Goal: Obtain resource: Download file/media

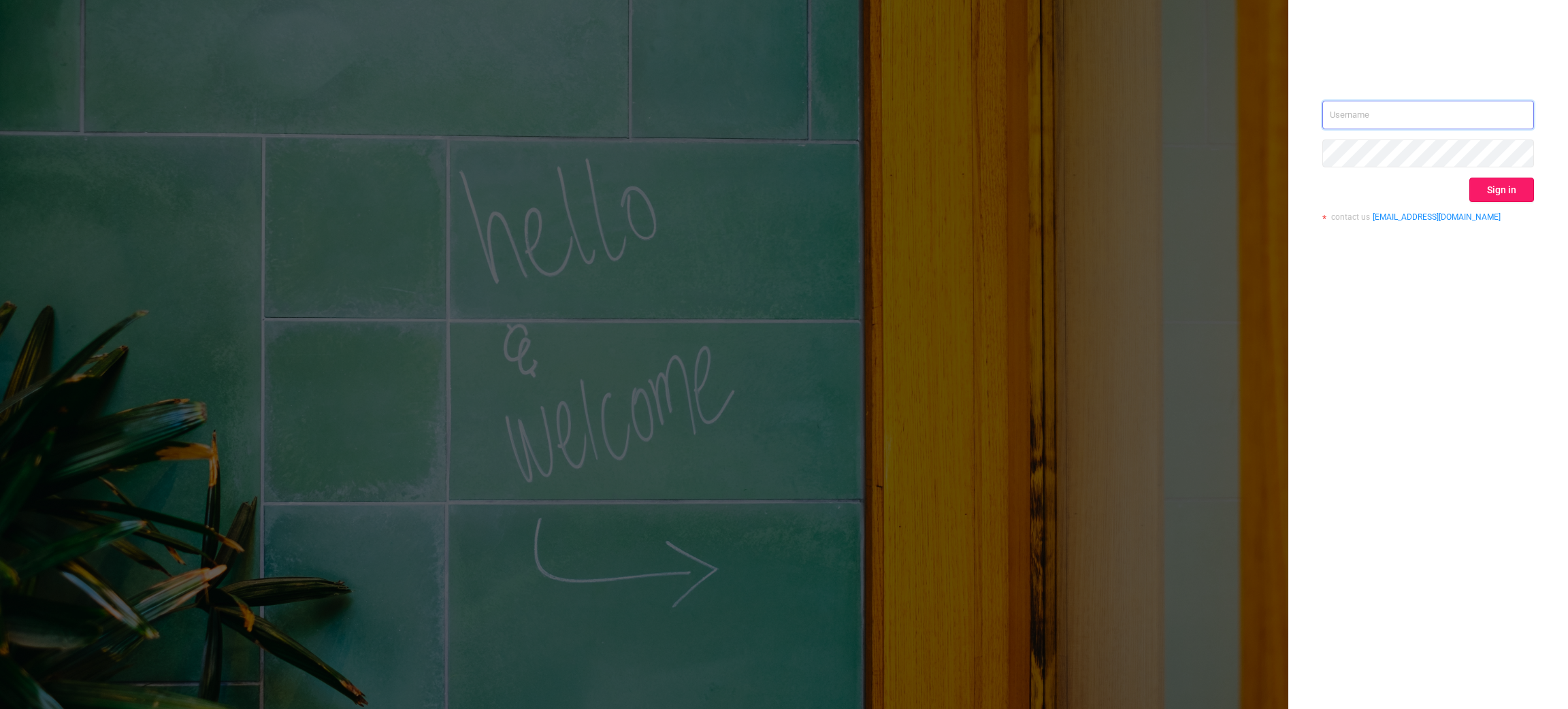
type input "[EMAIL_ADDRESS][DOMAIN_NAME]"
click at [1504, 194] on button "Sign in" at bounding box center [1502, 190] width 65 height 25
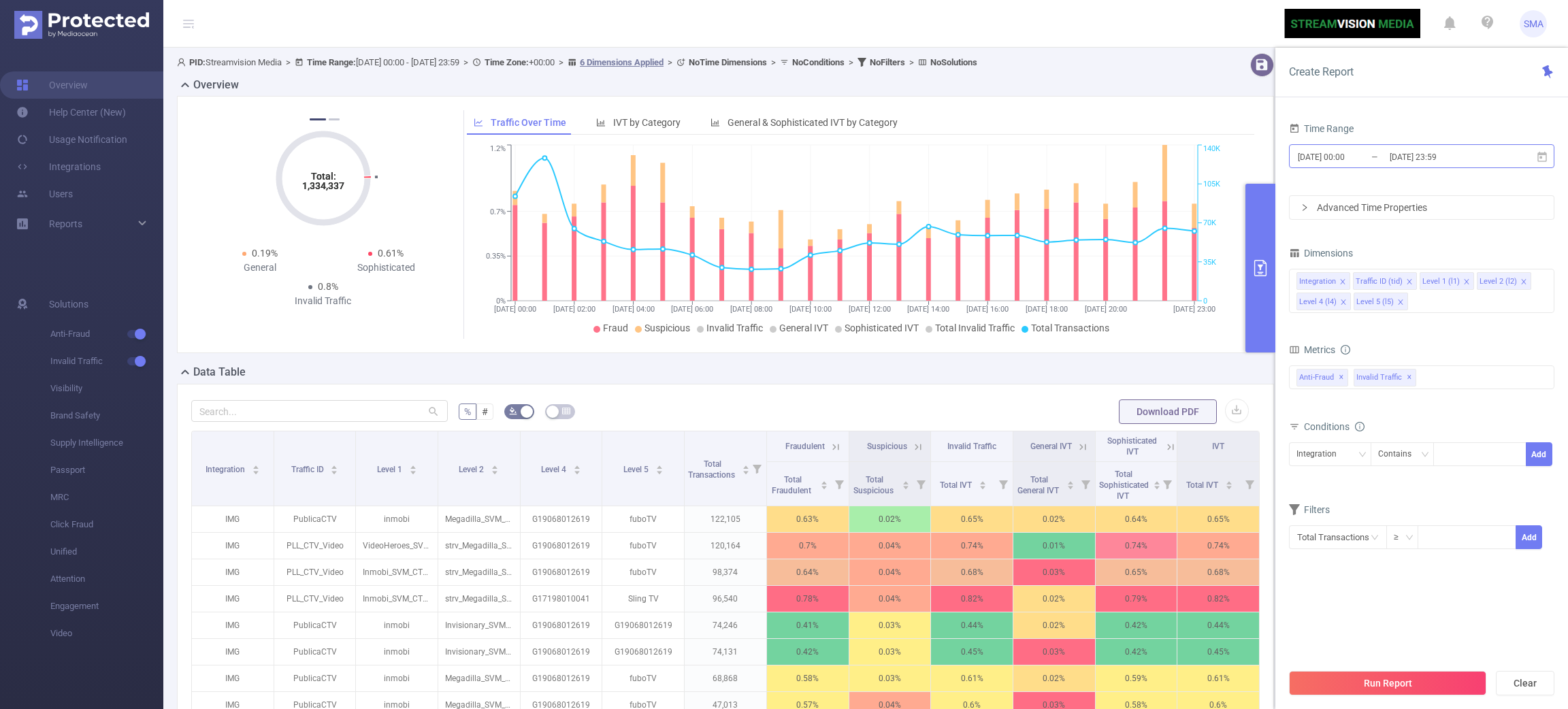
click at [1424, 152] on input "[DATE] 23:59" at bounding box center [1444, 156] width 111 height 19
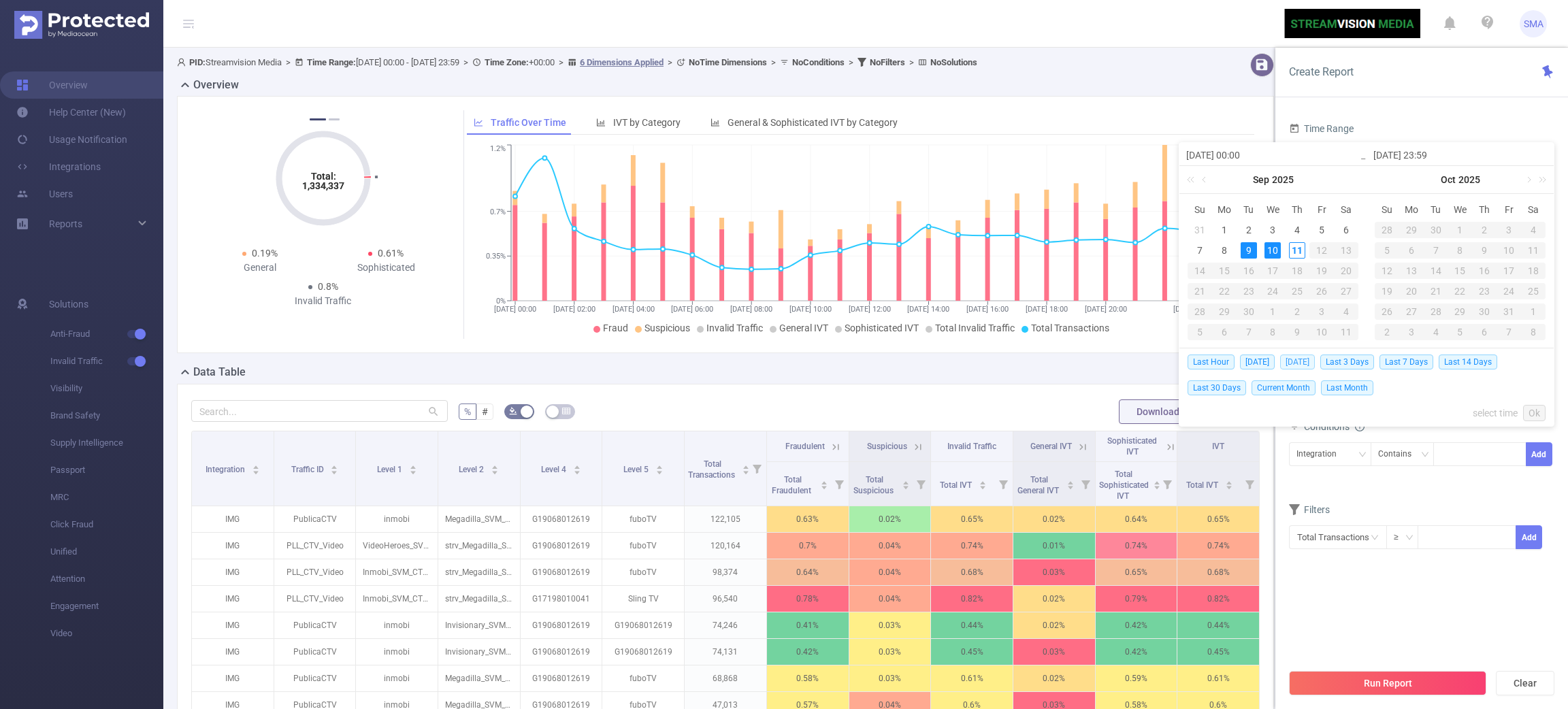
click at [1315, 362] on span "[DATE]" at bounding box center [1297, 362] width 35 height 15
type input "[DATE] 00:00"
type input "[DATE] 23:59"
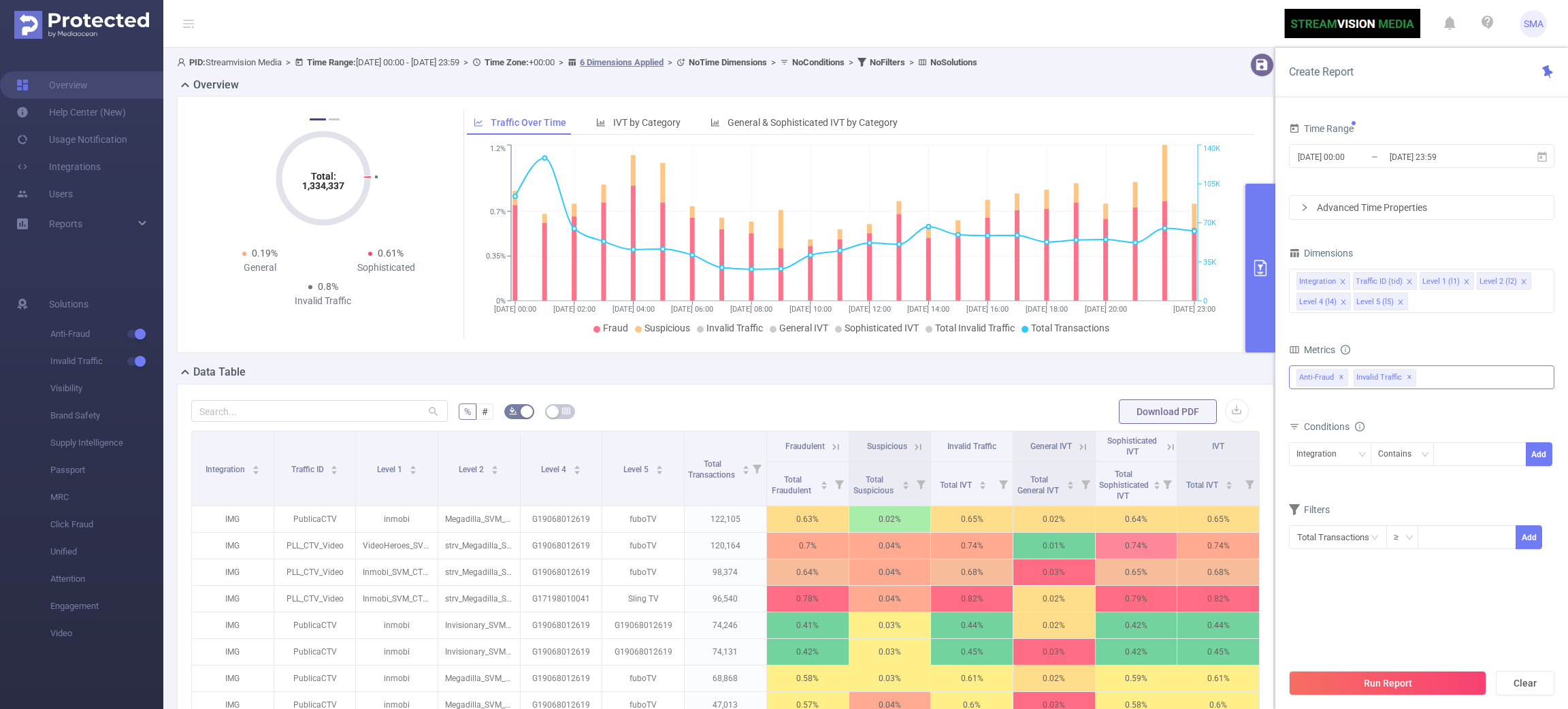
click at [1339, 382] on span "✕" at bounding box center [1341, 377] width 5 height 16
click at [1395, 684] on button "Run Report" at bounding box center [1387, 683] width 197 height 25
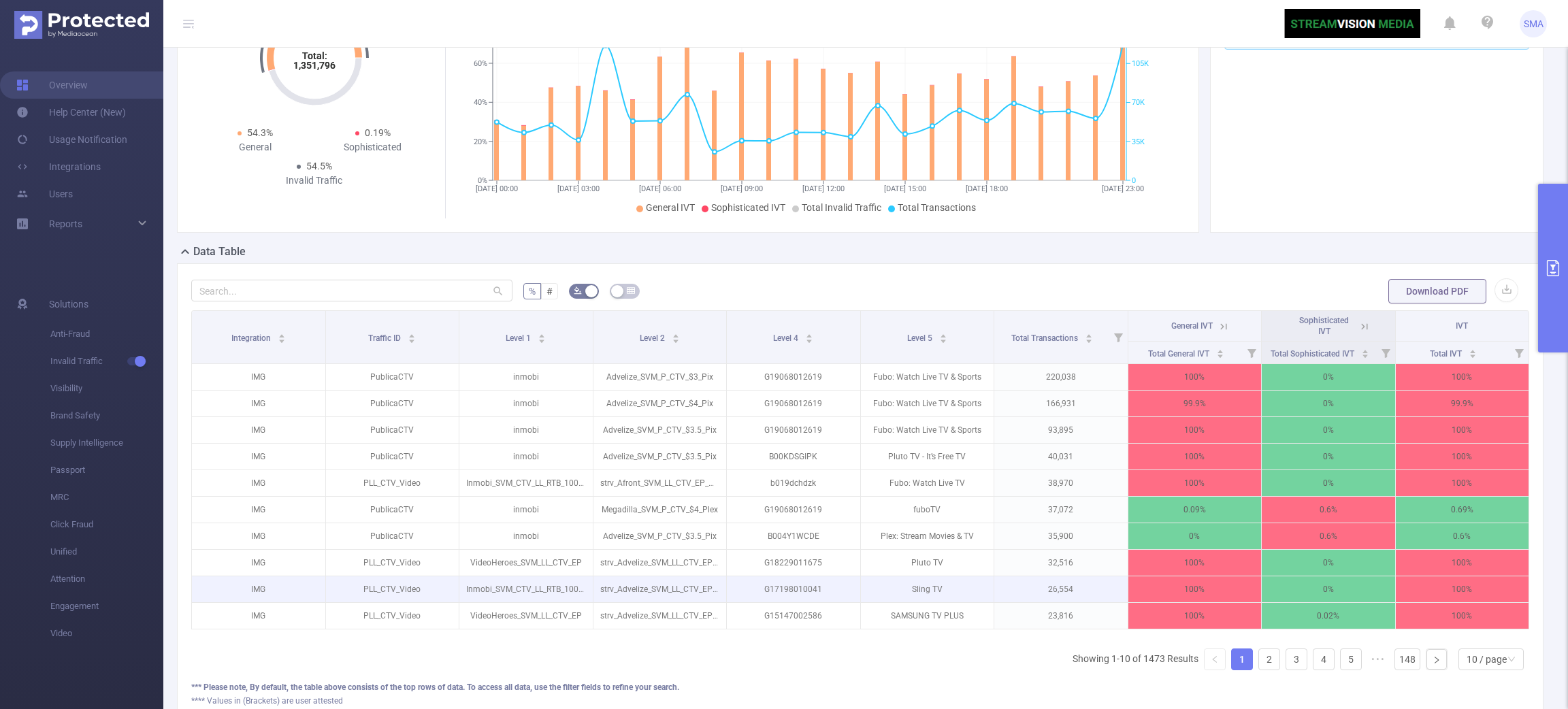
scroll to position [237, 0]
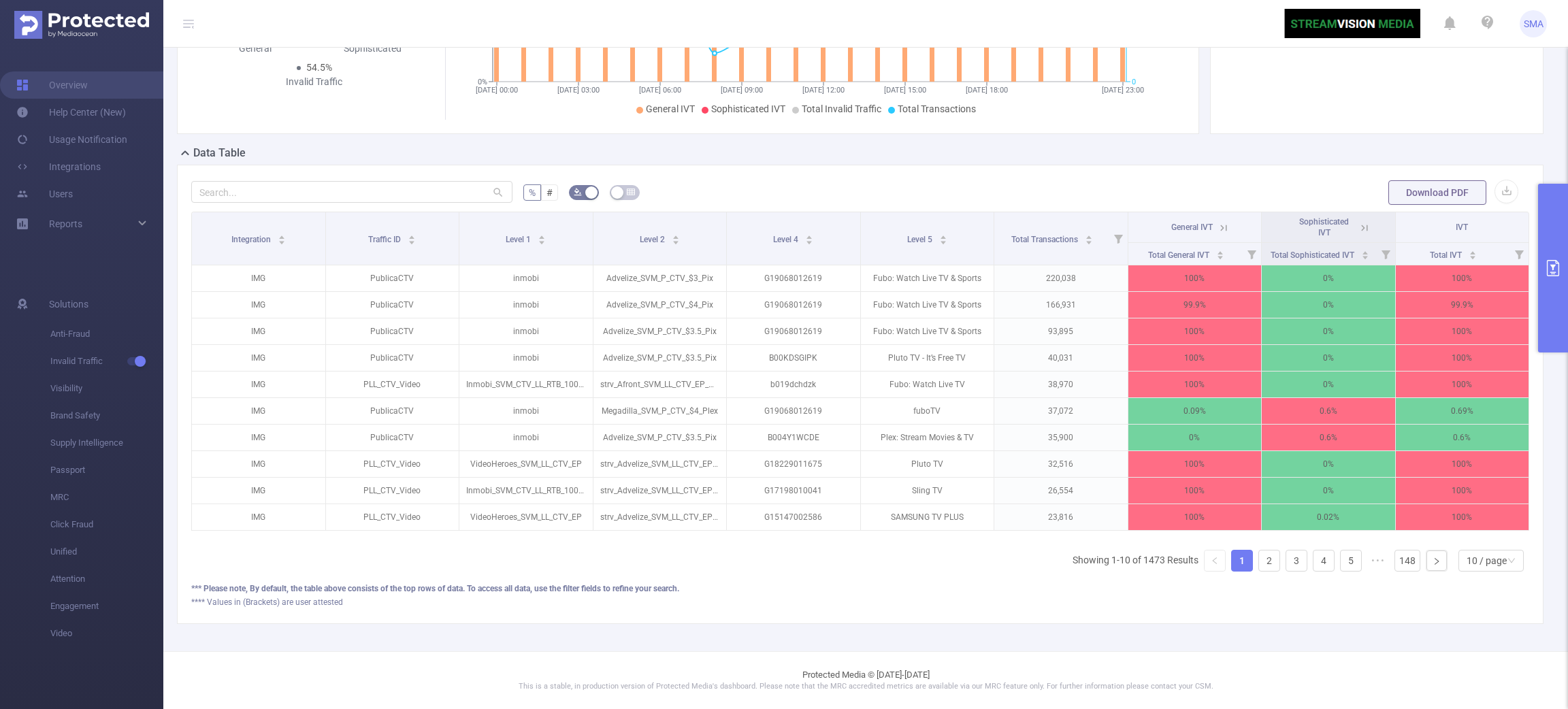
click at [1475, 187] on span "Download PDF" at bounding box center [1453, 193] width 130 height 11
click at [1495, 180] on button "button" at bounding box center [1506, 191] width 24 height 24
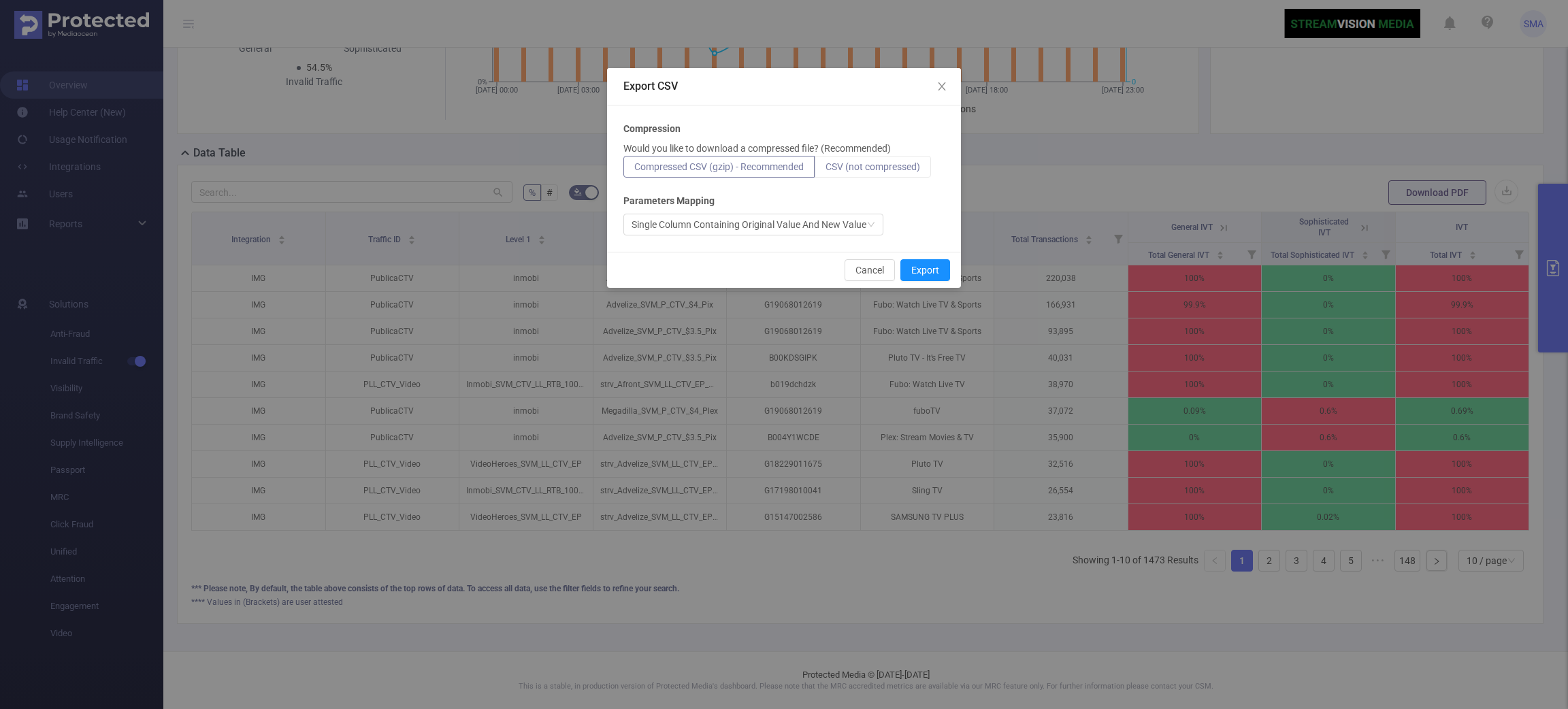
click at [905, 165] on span "CSV (not compressed)" at bounding box center [873, 167] width 95 height 11
click at [826, 170] on input "CSV (not compressed)" at bounding box center [826, 170] width 0 height 0
click at [927, 269] on button "Export" at bounding box center [925, 270] width 49 height 22
